Goal: Task Accomplishment & Management: Manage account settings

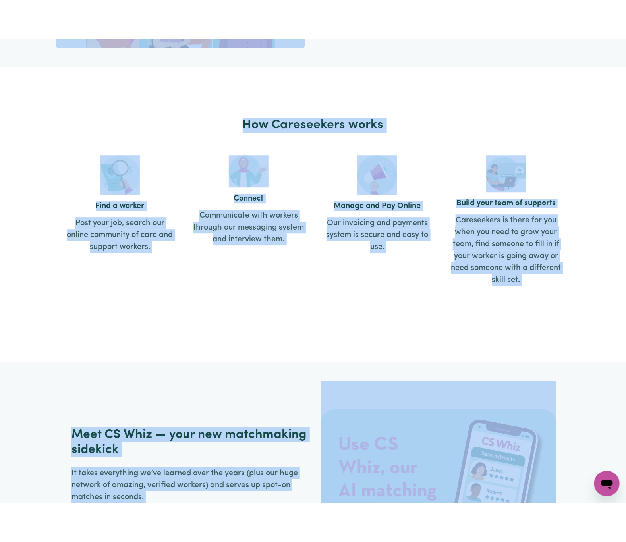
scroll to position [1153, 0]
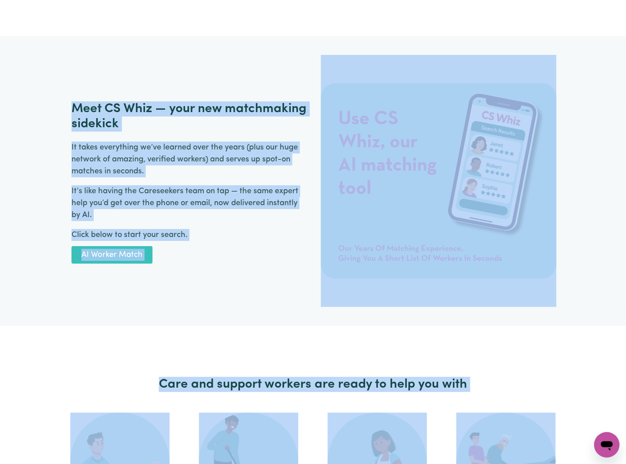
drag, startPoint x: 496, startPoint y: 459, endPoint x: 532, endPoint y: 461, distance: 36.2
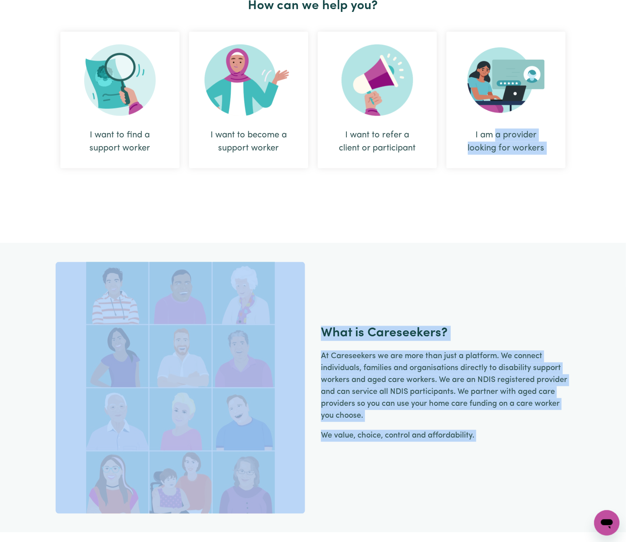
scroll to position [0, 0]
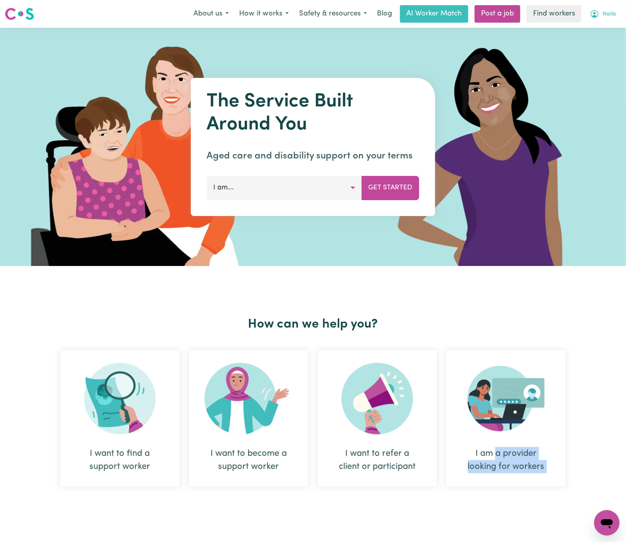
click at [615, 12] on button "Naila" at bounding box center [603, 14] width 37 height 17
click at [601, 50] on link "Logout" at bounding box center [589, 45] width 63 height 15
click at [608, 15] on link "Login" at bounding box center [607, 13] width 27 height 17
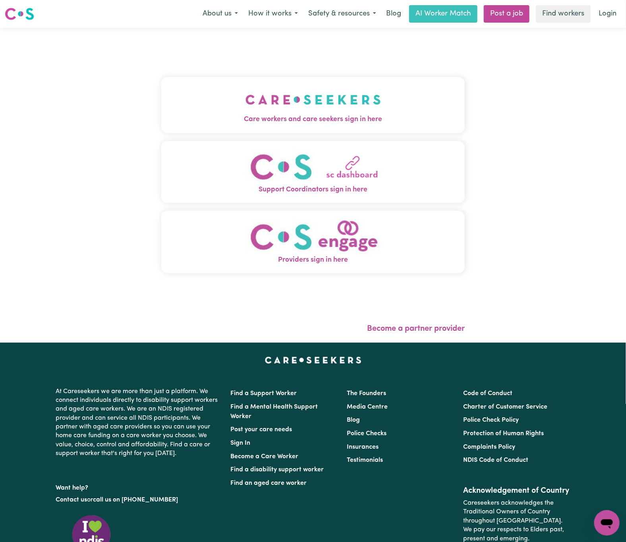
drag, startPoint x: 162, startPoint y: 105, endPoint x: 167, endPoint y: 105, distance: 5.2
click at [162, 105] on button "Care workers and care seekers sign in here" at bounding box center [312, 105] width 303 height 56
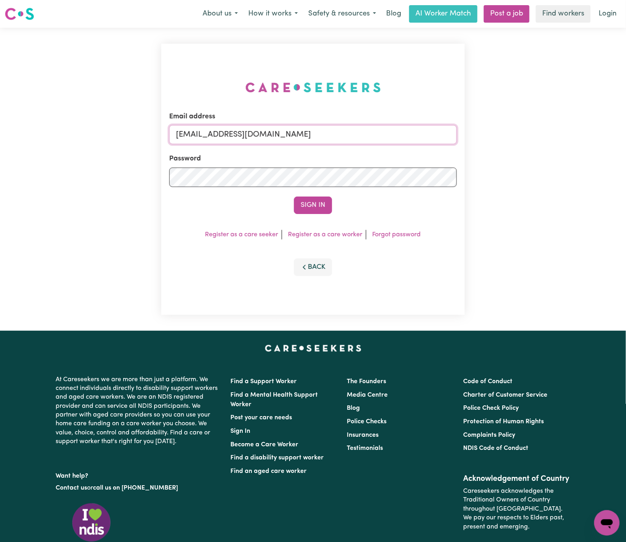
drag, startPoint x: 219, startPoint y: 129, endPoint x: 665, endPoint y: 132, distance: 445.7
click at [626, 132] on html "Menu About us How it works Safety & resources Blog AI Worker Match Post a job F…" at bounding box center [313, 323] width 626 height 647
paste input "[PERSON_NAME]@jewishcare"
type input "[EMAIL_ADDRESS][PERSON_NAME][DOMAIN_NAME]"
click at [294, 197] on button "Sign In" at bounding box center [313, 205] width 38 height 17
